Goal: Task Accomplishment & Management: Use online tool/utility

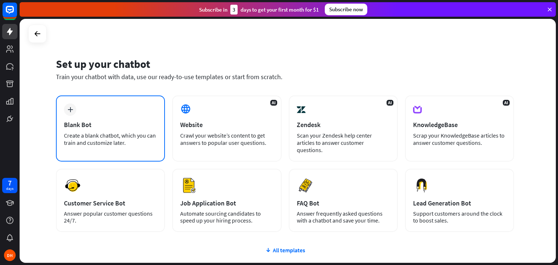
click at [102, 109] on div "plus Blank Bot Create a blank chatbot, which you can train and customize later." at bounding box center [110, 129] width 109 height 66
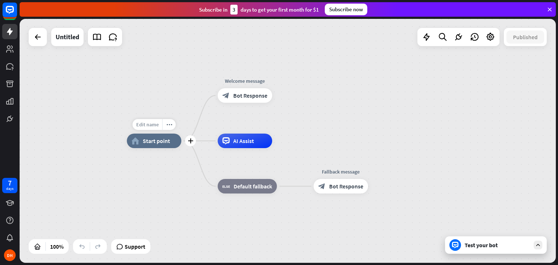
click at [150, 123] on span "Edit name" at bounding box center [147, 124] width 23 height 7
type input "****"
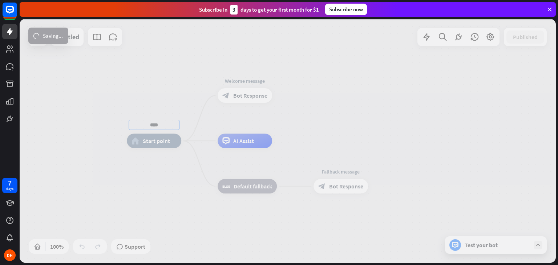
click at [244, 80] on div "**** home_2 Start point Edit name more_horiz Welcome message block_bot_response…" at bounding box center [288, 141] width 536 height 244
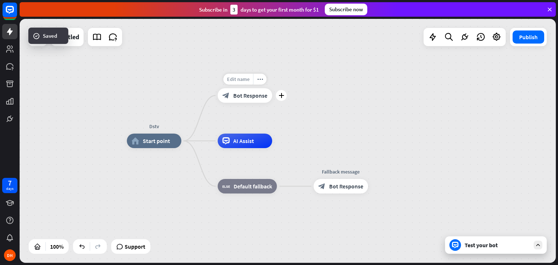
click at [242, 78] on span "Edit name" at bounding box center [238, 79] width 23 height 7
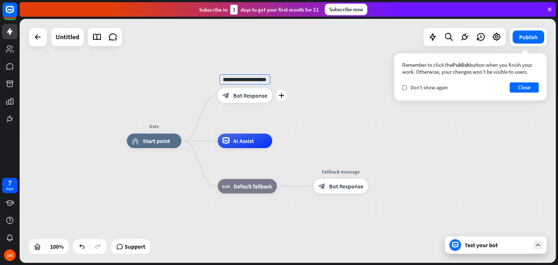
scroll to position [0, 20]
type input "**********"
click at [258, 99] on div "**********" at bounding box center [288, 141] width 536 height 244
click at [241, 126] on span "Edit name" at bounding box center [238, 124] width 23 height 7
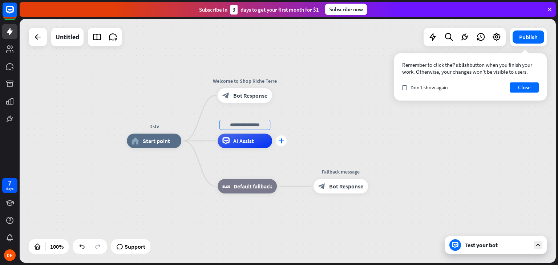
click at [283, 142] on icon "plus" at bounding box center [281, 140] width 5 height 5
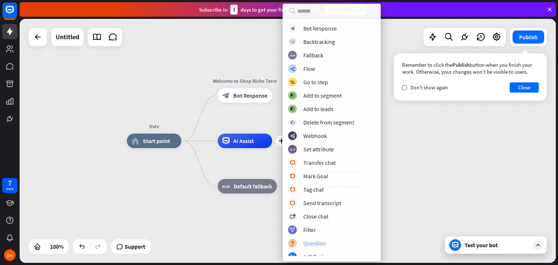
click at [330, 244] on div "block_question Question" at bounding box center [331, 243] width 87 height 9
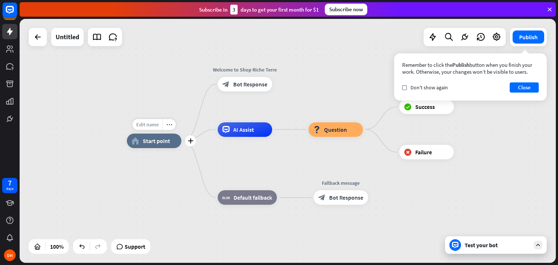
click at [153, 123] on span "Edit name" at bounding box center [147, 124] width 23 height 7
type input "*"
click at [352, 129] on div "block_question Question" at bounding box center [335, 129] width 54 height 15
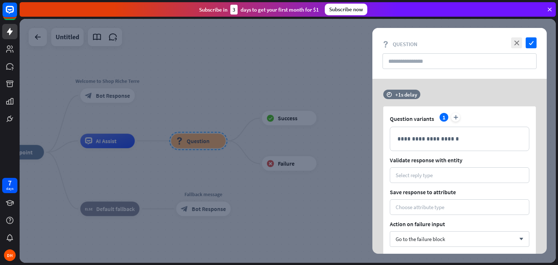
click at [337, 93] on div at bounding box center [288, 141] width 536 height 244
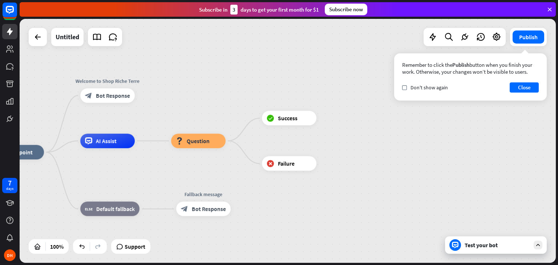
click at [221, 50] on div "home_2 Start point Welcome to Shop Riche Terre block_bot_response Bot Response …" at bounding box center [288, 141] width 536 height 244
click at [196, 142] on span "Question" at bounding box center [198, 140] width 23 height 7
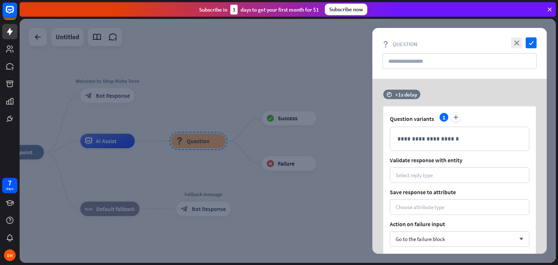
click at [197, 85] on div at bounding box center [288, 141] width 536 height 244
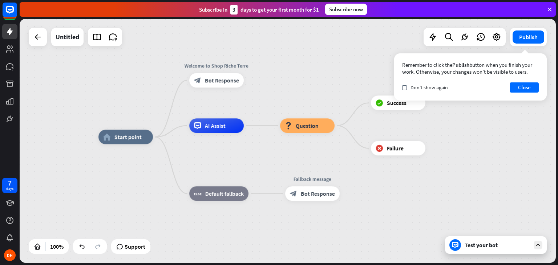
drag, startPoint x: 200, startPoint y: 261, endPoint x: 309, endPoint y: 246, distance: 110.0
click at [309, 246] on div "home_2 Start point Welcome to Shop Riche Terre block_bot_response Bot Response …" at bounding box center [366, 259] width 536 height 244
click at [216, 111] on span "Edit name" at bounding box center [210, 109] width 23 height 7
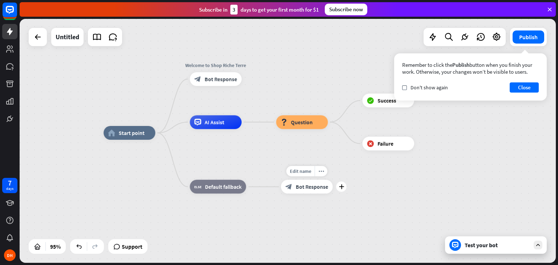
click at [305, 189] on span "Bot Response" at bounding box center [312, 186] width 32 height 7
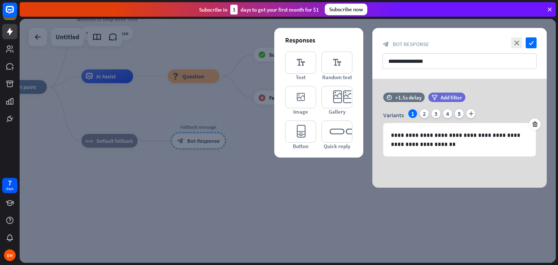
click at [234, 179] on div at bounding box center [288, 141] width 536 height 244
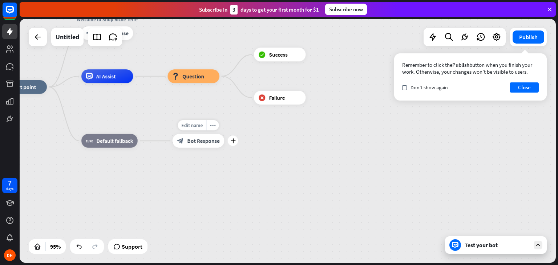
click at [209, 145] on div "block_bot_response Bot Response" at bounding box center [199, 141] width 52 height 14
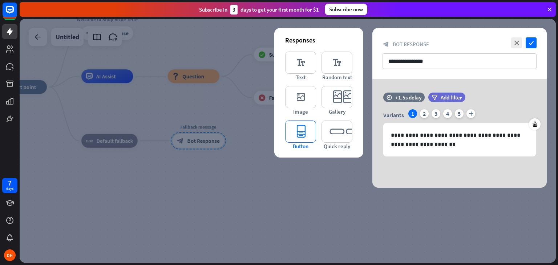
click at [303, 137] on icon "editor_button" at bounding box center [300, 132] width 31 height 22
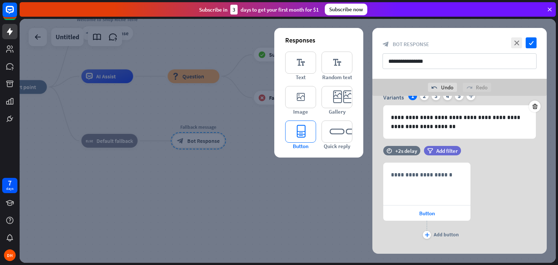
scroll to position [46, 0]
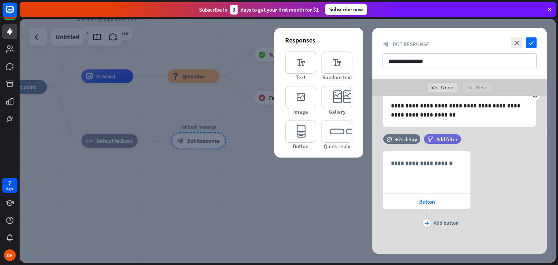
click at [303, 186] on div at bounding box center [288, 141] width 536 height 244
